Goal: Information Seeking & Learning: Check status

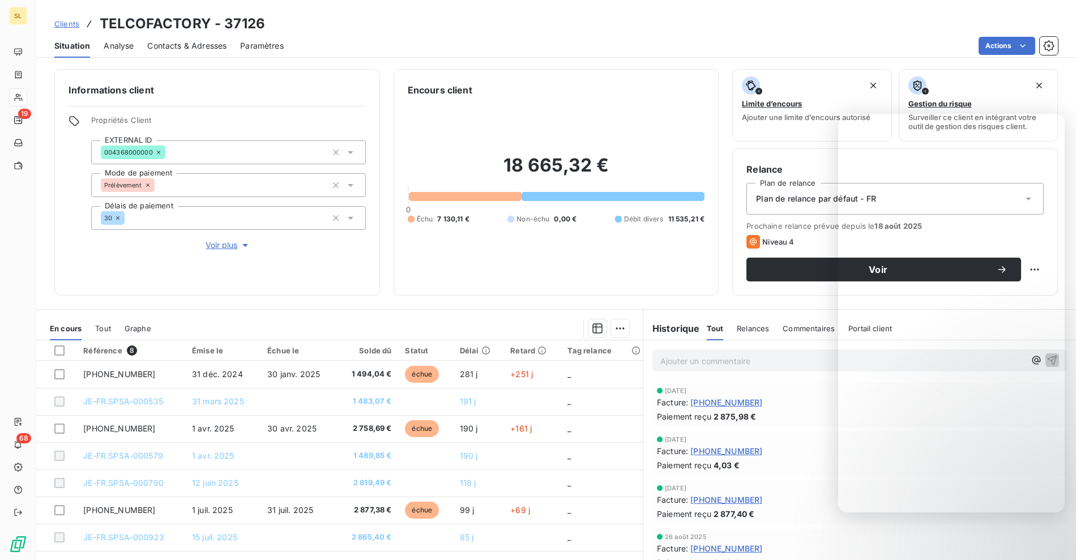
click at [459, 42] on div "Actions" at bounding box center [677, 46] width 761 height 18
click at [514, 58] on div "Clients TELCOFACTORY - 37126 Situation Analyse Contacts & Adresses Paramètres A…" at bounding box center [556, 280] width 1040 height 560
click at [417, 48] on div "Actions" at bounding box center [677, 46] width 761 height 18
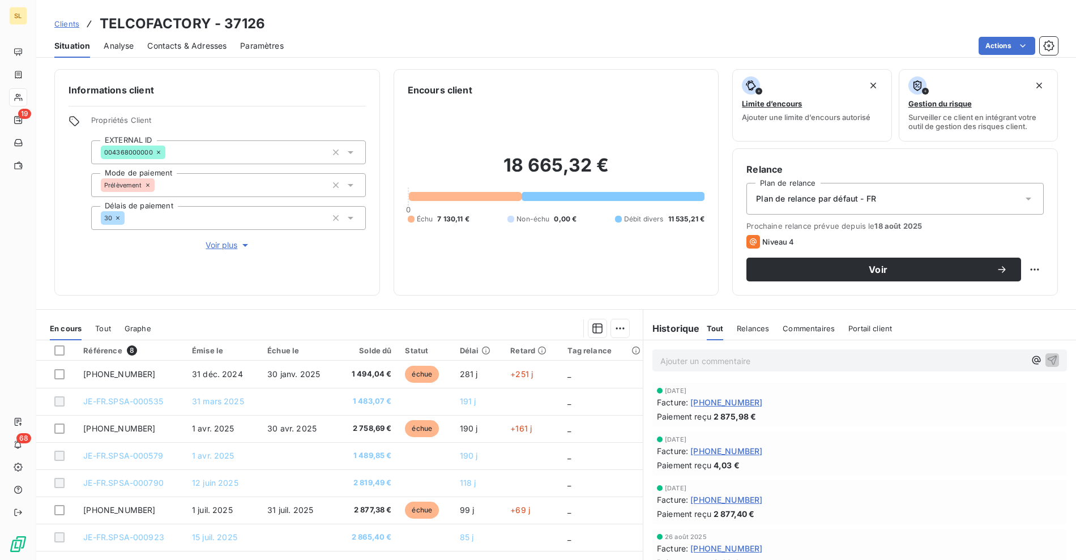
click at [302, 46] on div "Actions" at bounding box center [677, 46] width 761 height 18
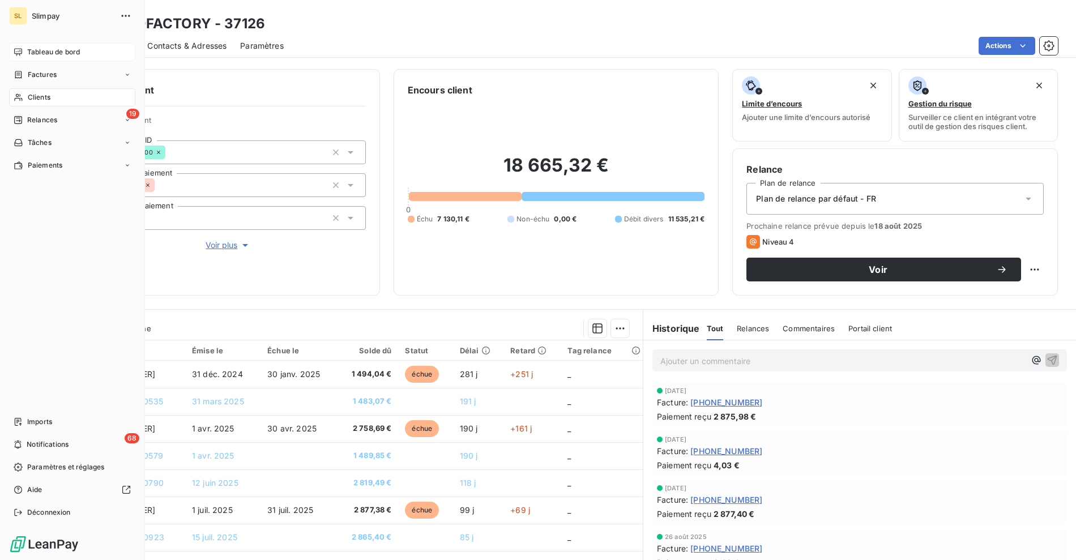
click at [23, 50] on div "Tableau de bord" at bounding box center [72, 52] width 126 height 18
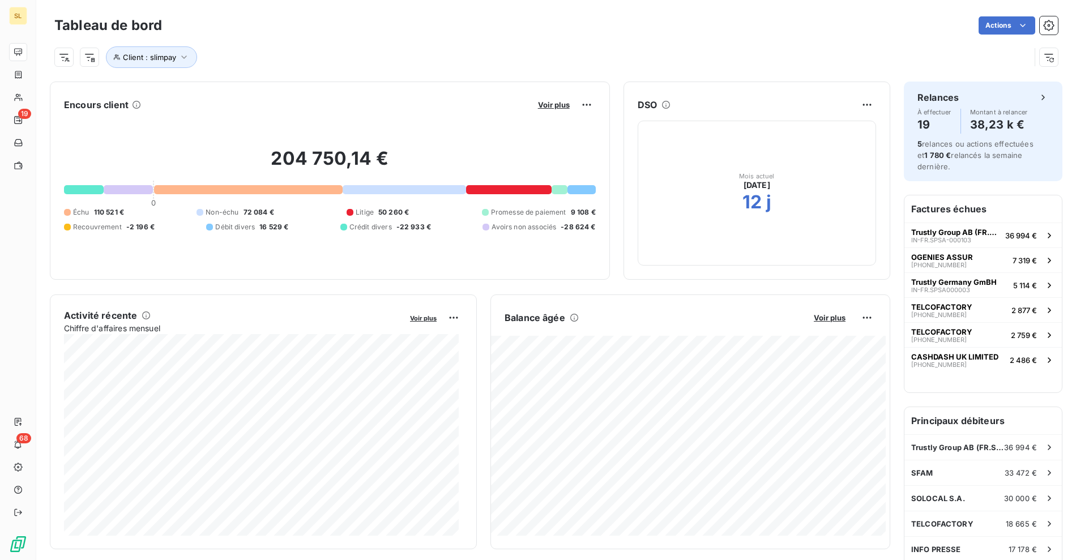
click at [425, 197] on div "204 750,14 € 0 Échu 110 521 € Non-échu 72 084 € Litige 50 260 € Promesse de pai…" at bounding box center [330, 190] width 532 height 152
click at [545, 104] on span "Voir plus" at bounding box center [554, 104] width 32 height 9
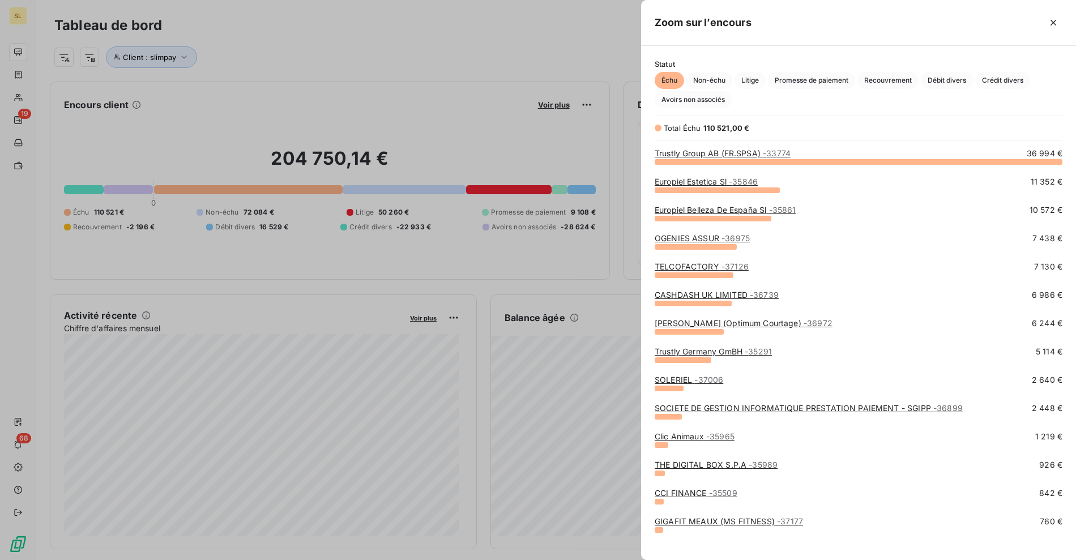
scroll to position [389, 425]
click at [721, 78] on span "Non-échu" at bounding box center [709, 80] width 46 height 17
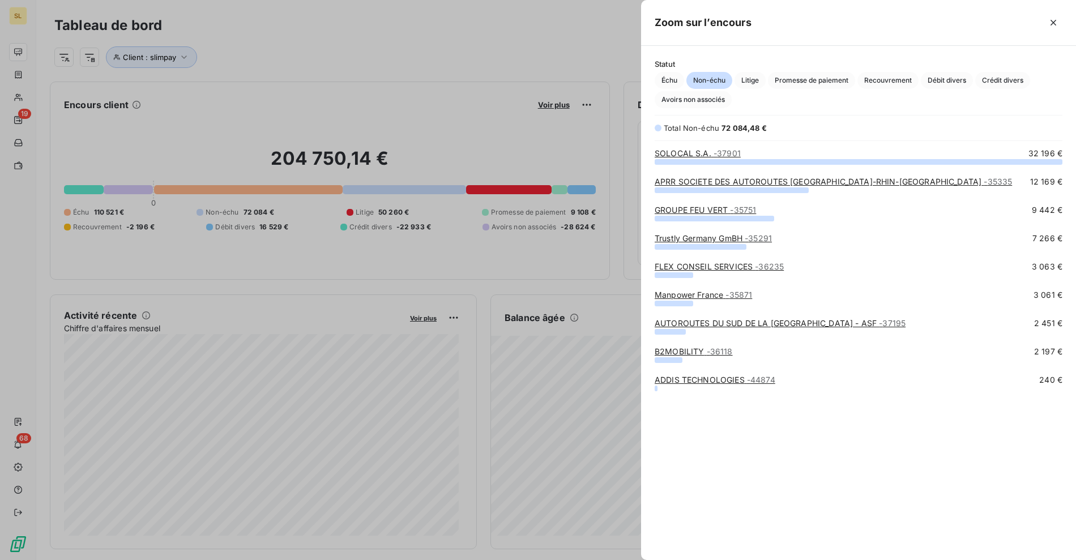
click at [527, 130] on div at bounding box center [538, 280] width 1076 height 560
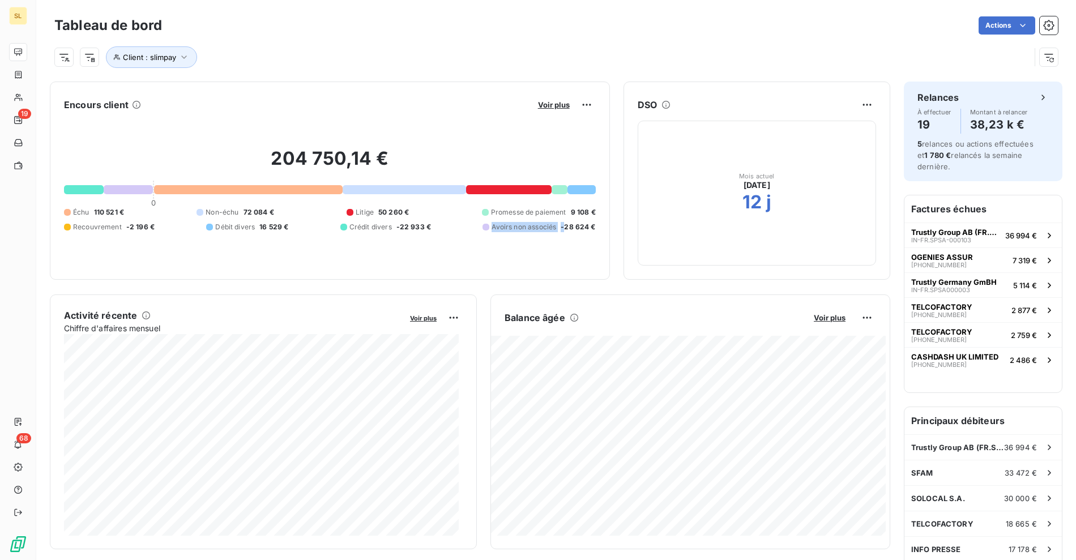
drag, startPoint x: 541, startPoint y: 230, endPoint x: 558, endPoint y: 229, distance: 17.0
click at [558, 229] on div "Avoirs non associés -28 624 €" at bounding box center [538, 227] width 113 height 10
click at [582, 228] on span "-28 624 €" at bounding box center [578, 227] width 35 height 10
drag, startPoint x: 596, startPoint y: 223, endPoint x: 548, endPoint y: 218, distance: 48.3
click at [548, 219] on div "Encours client Voir plus 204 750,14 € 0 Échu 110 521 € Non-échu 72 084 € Litige…" at bounding box center [330, 181] width 560 height 198
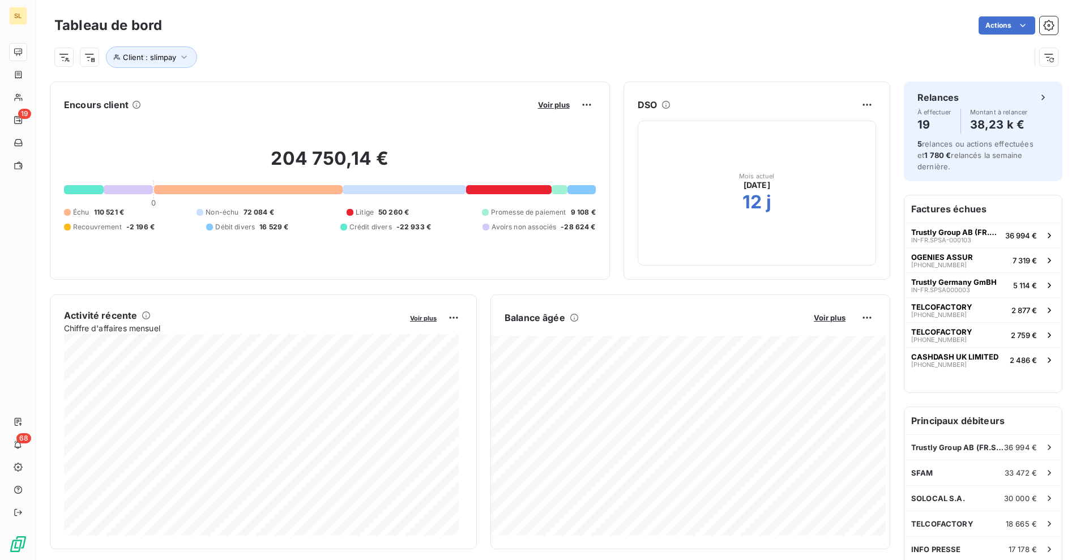
click at [579, 199] on div "204 750,14 € 0 Échu 110 521 € Non-échu 72 084 € Litige 50 260 € Promesse de pai…" at bounding box center [330, 190] width 532 height 152
click at [180, 203] on div "204 750,14 € 0 Échu 110 521 € Non-échu 72 084 € Litige 50 260 € Promesse de pai…" at bounding box center [330, 190] width 532 height 152
click at [541, 103] on span "Voir plus" at bounding box center [554, 104] width 32 height 9
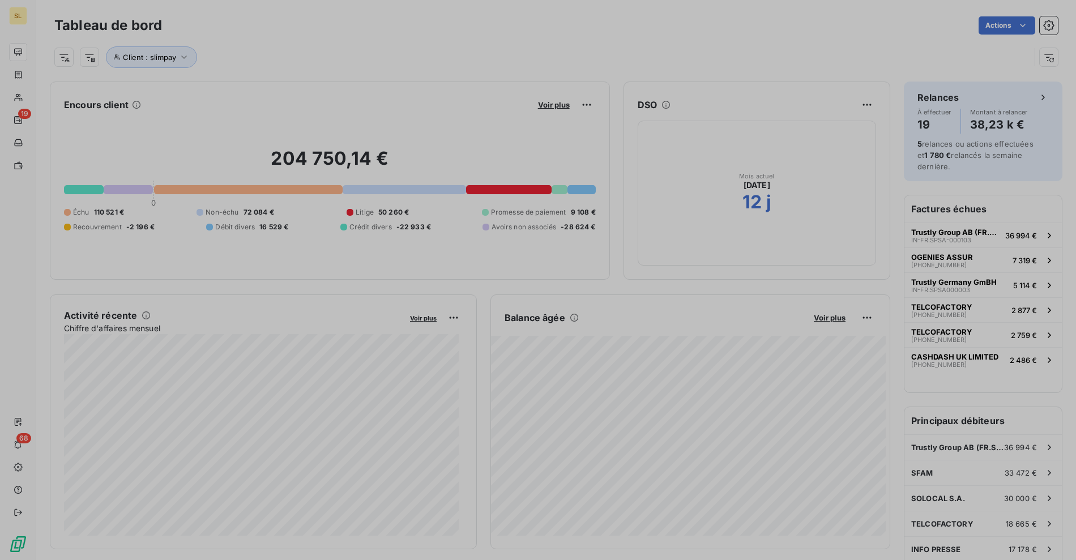
scroll to position [550, 425]
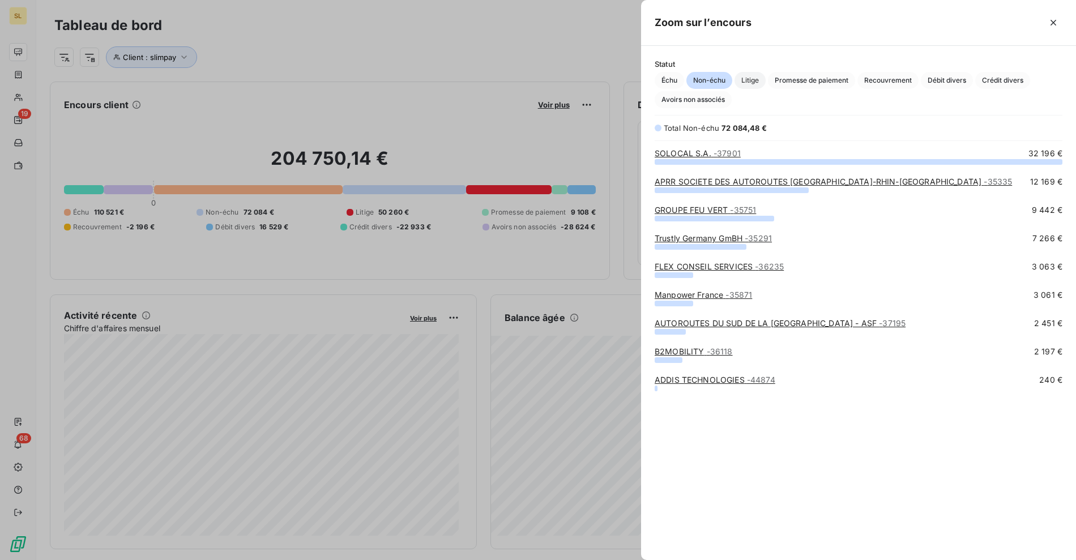
click at [752, 85] on span "Litige" at bounding box center [749, 80] width 31 height 17
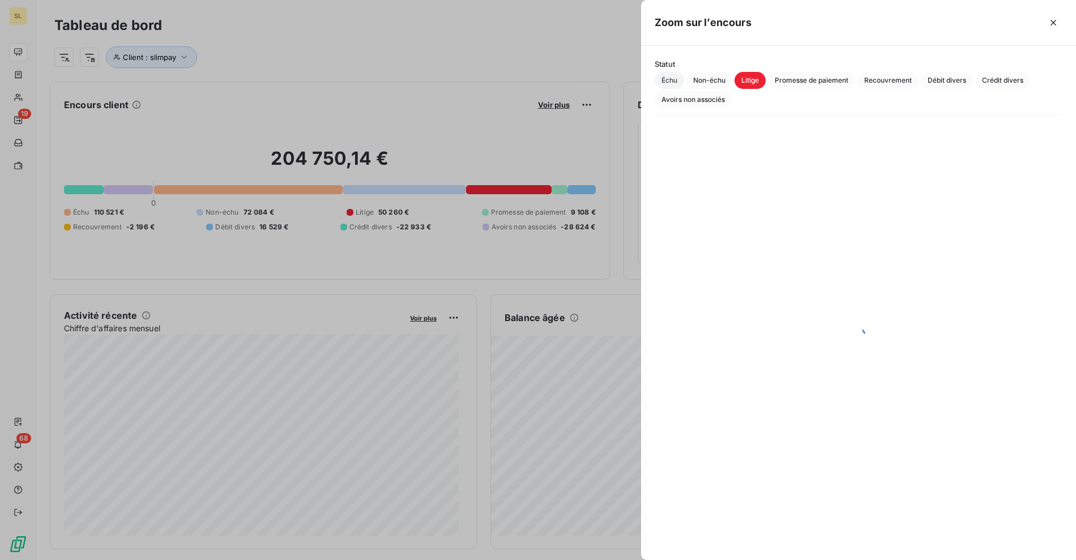
click at [668, 87] on span "Échu" at bounding box center [669, 80] width 29 height 17
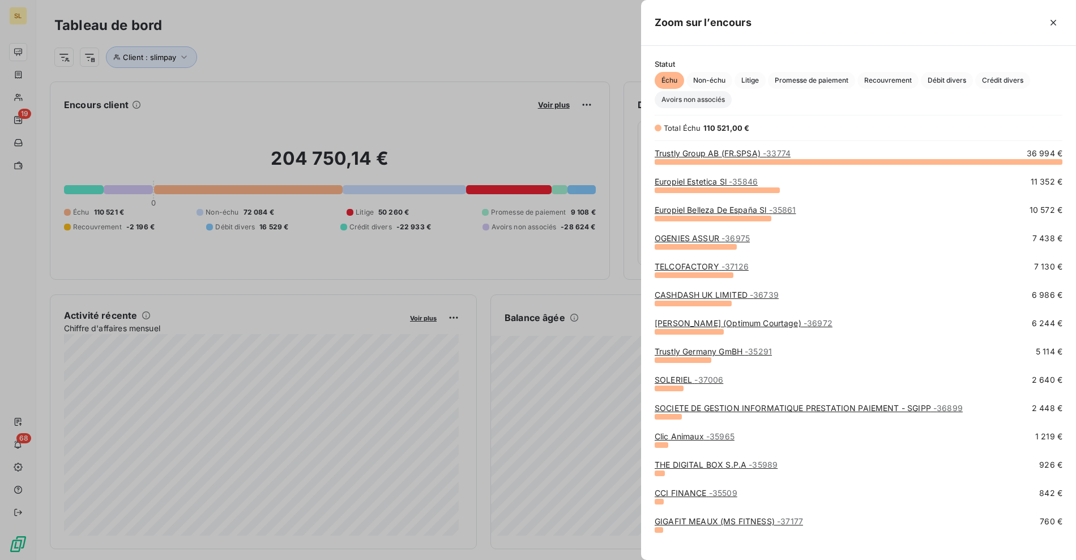
scroll to position [389, 425]
click at [691, 100] on span "Avoirs non associés" at bounding box center [693, 99] width 77 height 17
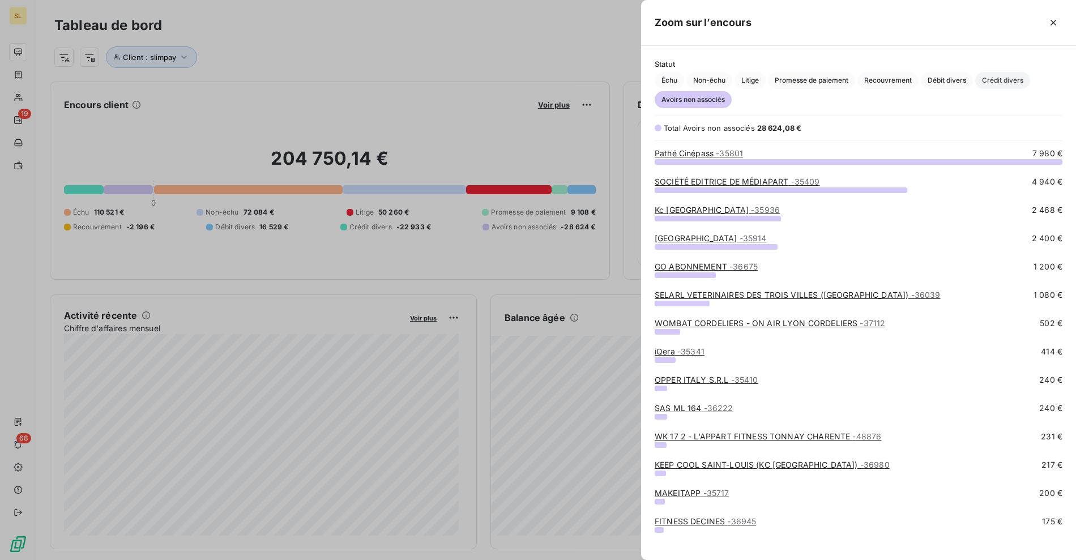
click at [999, 74] on span "Crédit divers" at bounding box center [1002, 80] width 55 height 17
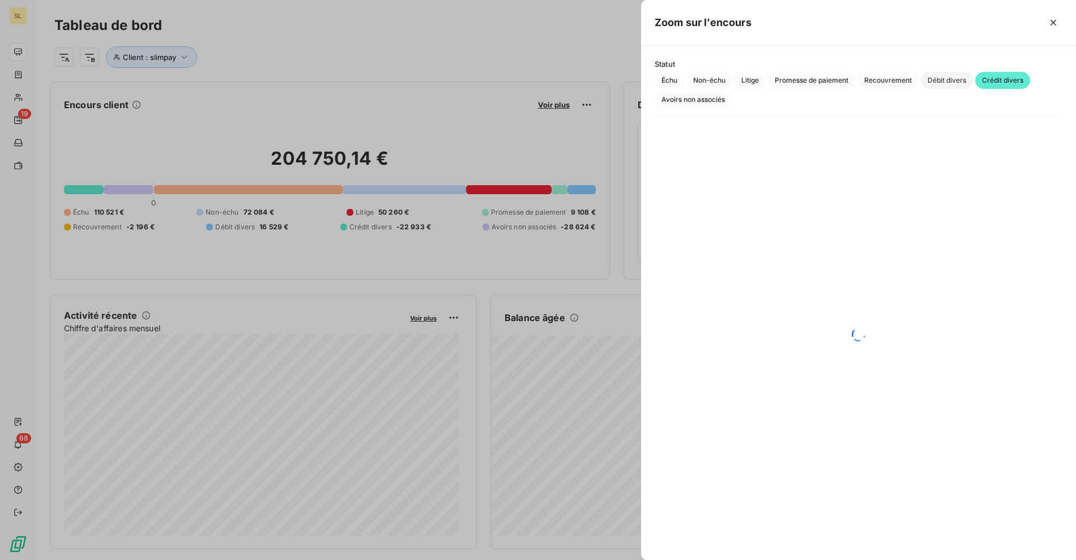
click at [949, 80] on span "Débit divers" at bounding box center [947, 80] width 52 height 17
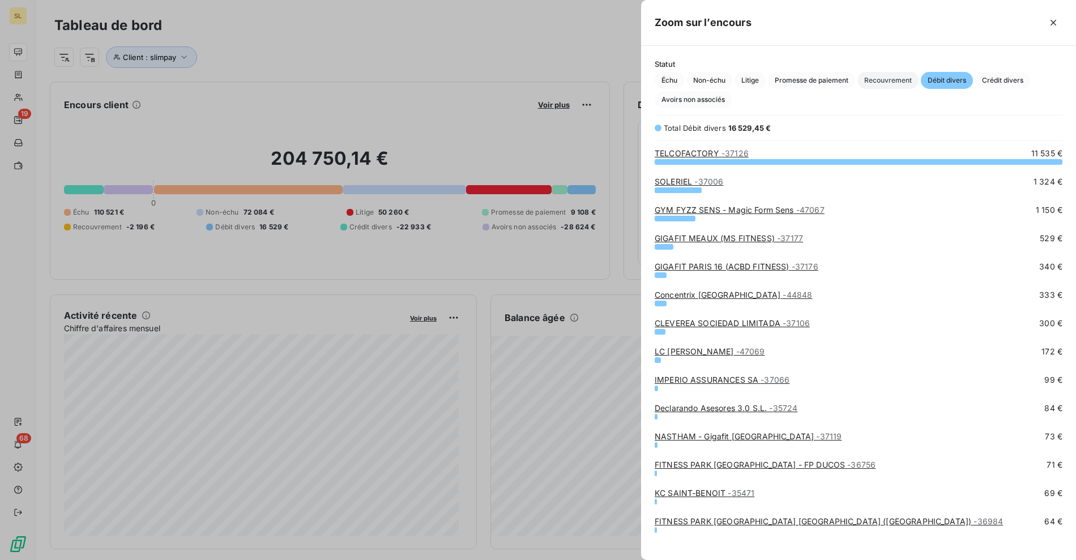
scroll to position [389, 425]
click at [507, 92] on div at bounding box center [538, 280] width 1076 height 560
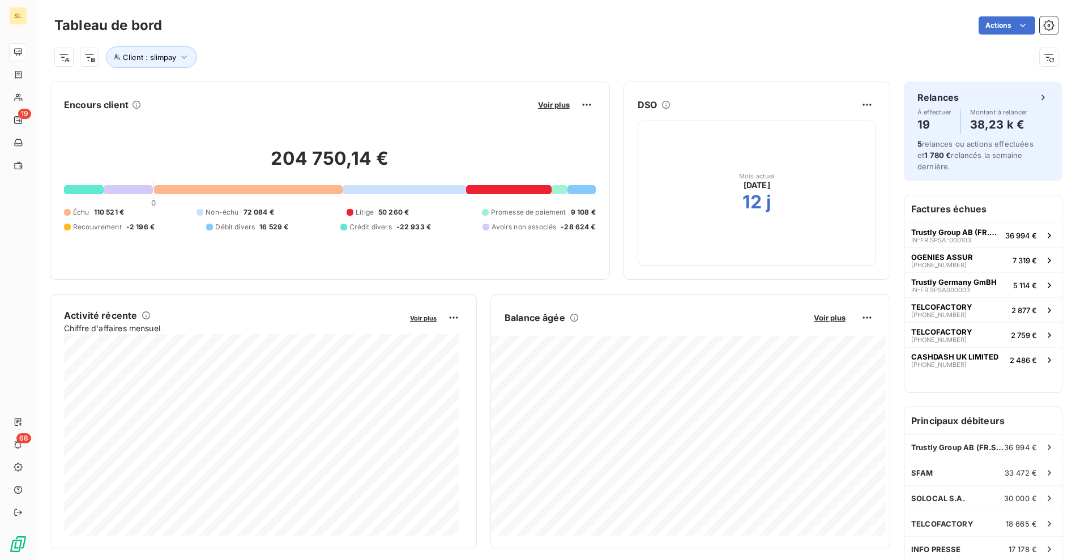
click at [412, 72] on div "Tableau de bord Actions Client : slimpay" at bounding box center [556, 37] width 1040 height 75
drag, startPoint x: 605, startPoint y: 78, endPoint x: 466, endPoint y: 10, distance: 155.0
